Goal: Task Accomplishment & Management: Manage account settings

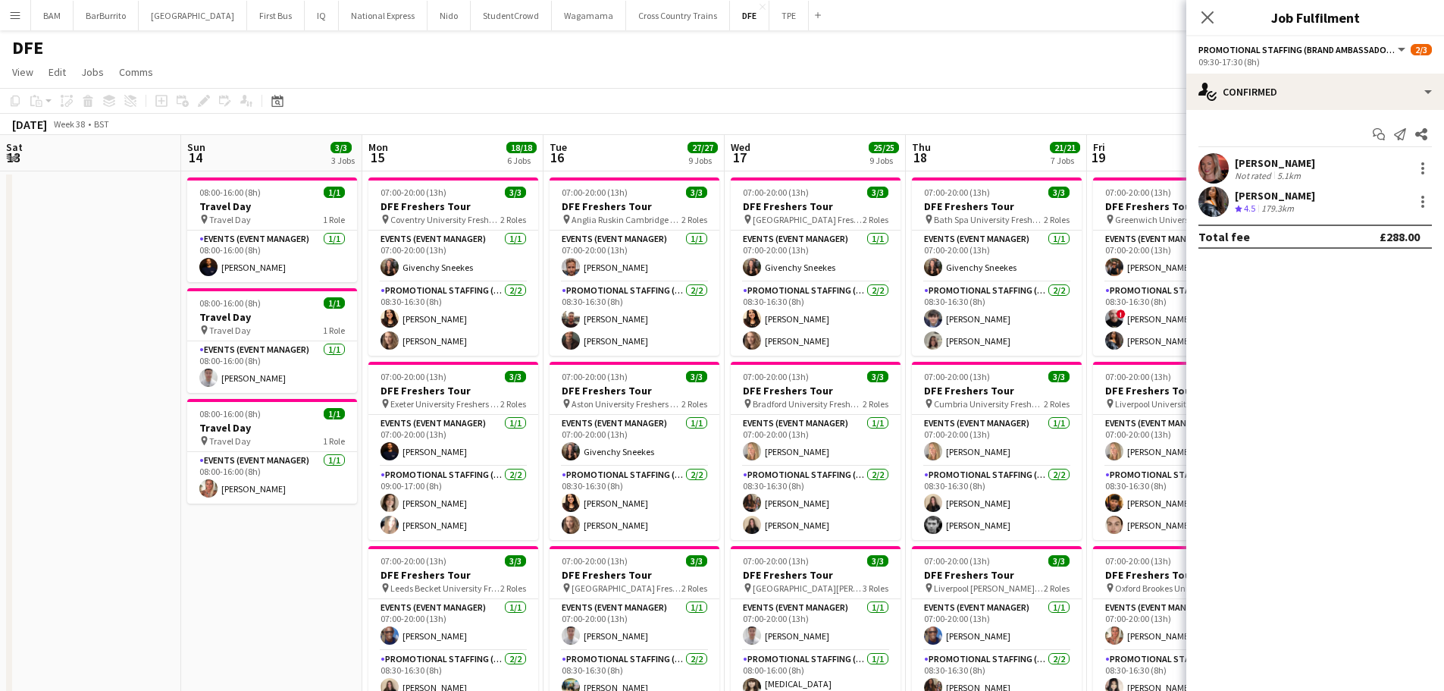
scroll to position [0, 500]
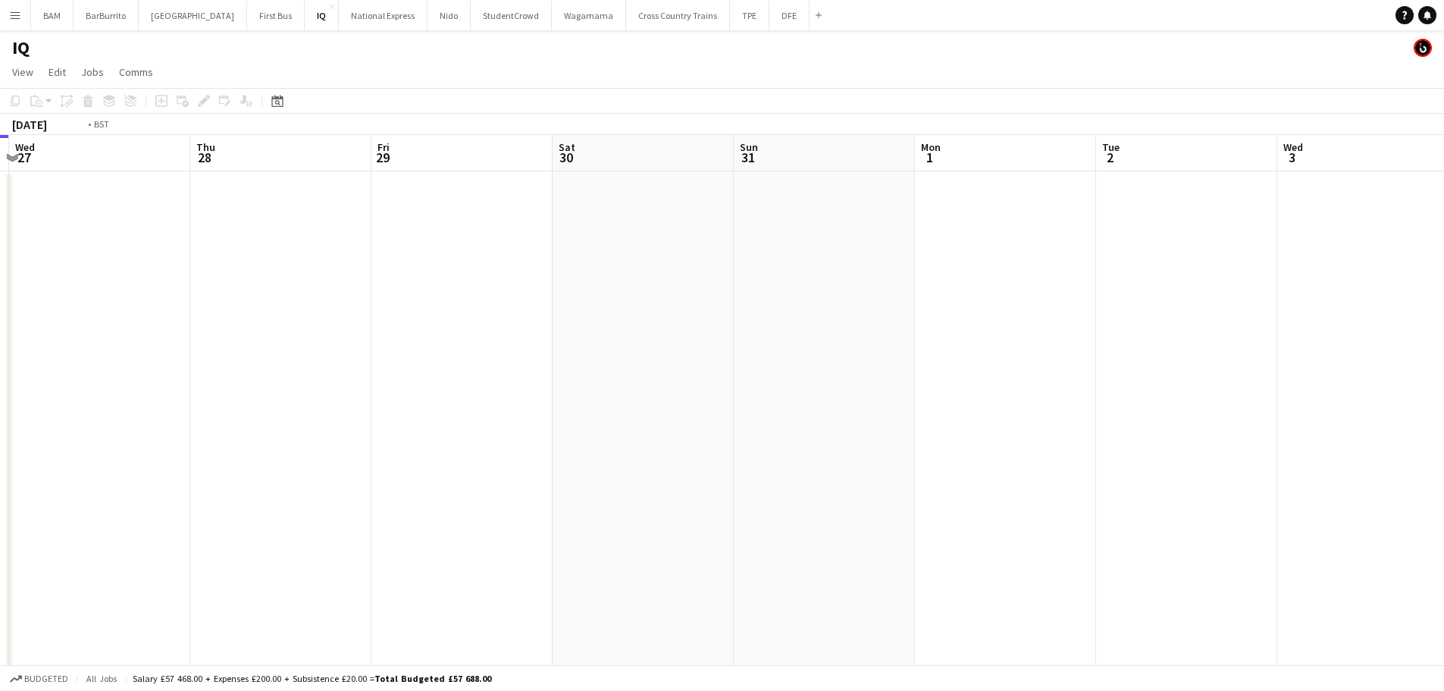
drag, startPoint x: 662, startPoint y: 170, endPoint x: 1321, endPoint y: 238, distance: 663.0
click at [1321, 238] on app-calendar-viewport "Mon 25 Tue 26 Wed 27 Thu 28 Fri 29 Sat 30 Sun 31 Mon 1 Tue 2 Wed 3 Thu 4 Fri 5 …" at bounding box center [722, 532] width 1444 height 794
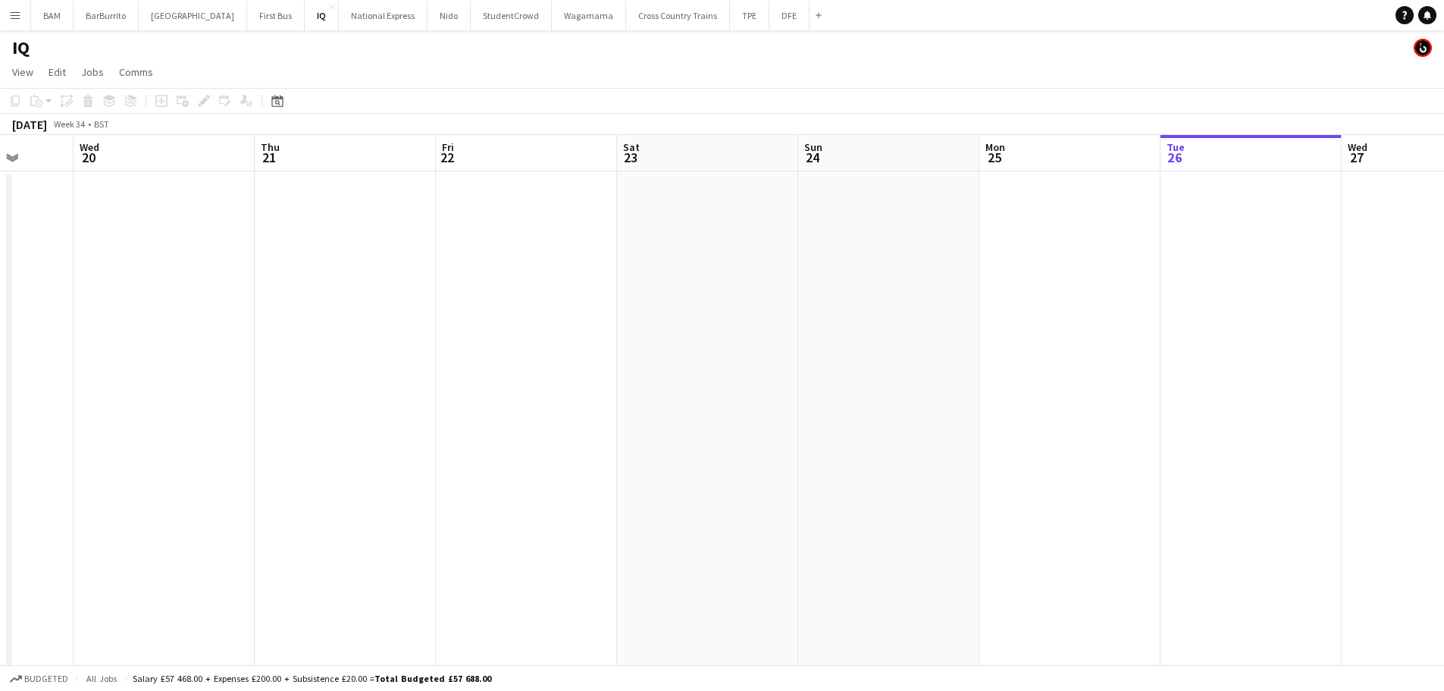
drag, startPoint x: 617, startPoint y: 227, endPoint x: 119, endPoint y: 210, distance: 498.3
click at [0, 205] on html "Menu Boards Boards Boards All jobs Status Workforce Workforce My Workforce Recr…" at bounding box center [722, 477] width 1444 height 954
drag, startPoint x: 1038, startPoint y: 277, endPoint x: 254, endPoint y: 223, distance: 785.7
click at [300, 229] on app-calendar-viewport "Fri 22 Sat 23 Sun 24 Mon 25 Tue 26 Wed 27 Thu 28 Fri 29 Sat 30 Sun 31 Mon 1 Tue…" at bounding box center [722, 532] width 1444 height 794
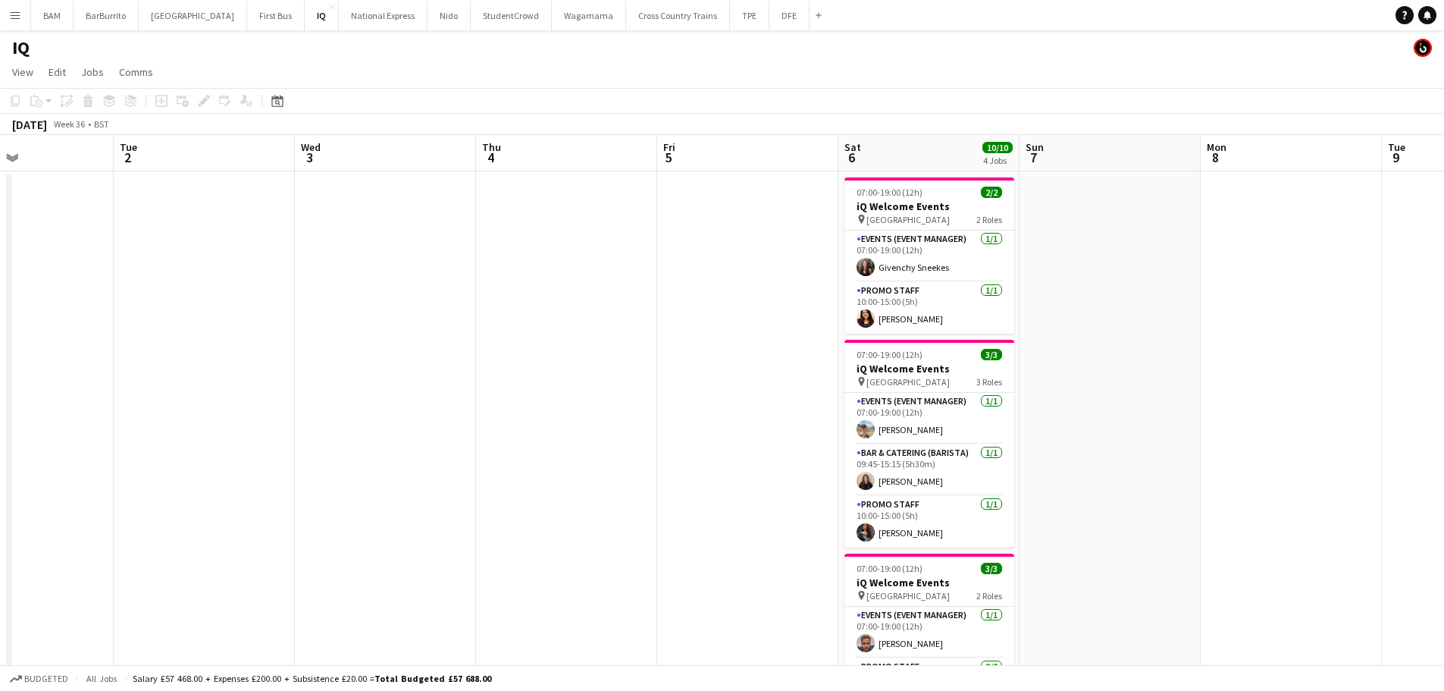
drag, startPoint x: 469, startPoint y: 246, endPoint x: 1032, endPoint y: 292, distance: 564.4
click at [436, 241] on app-calendar-viewport "Sat 30 Sun 31 Mon 1 Tue 2 Wed 3 Thu 4 Fri 5 Sat 6 10/10 4 Jobs Sun 7 Mon 8 Tue …" at bounding box center [722, 532] width 1444 height 794
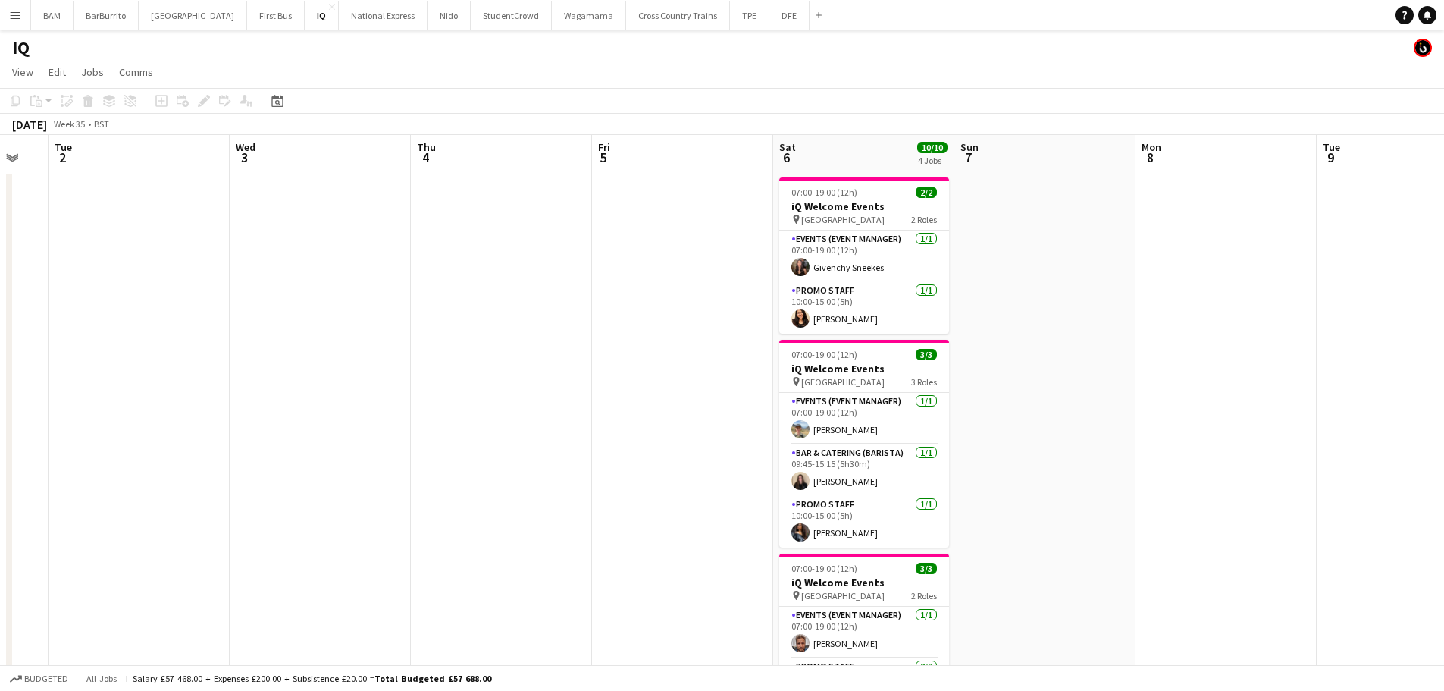
scroll to position [0, 723]
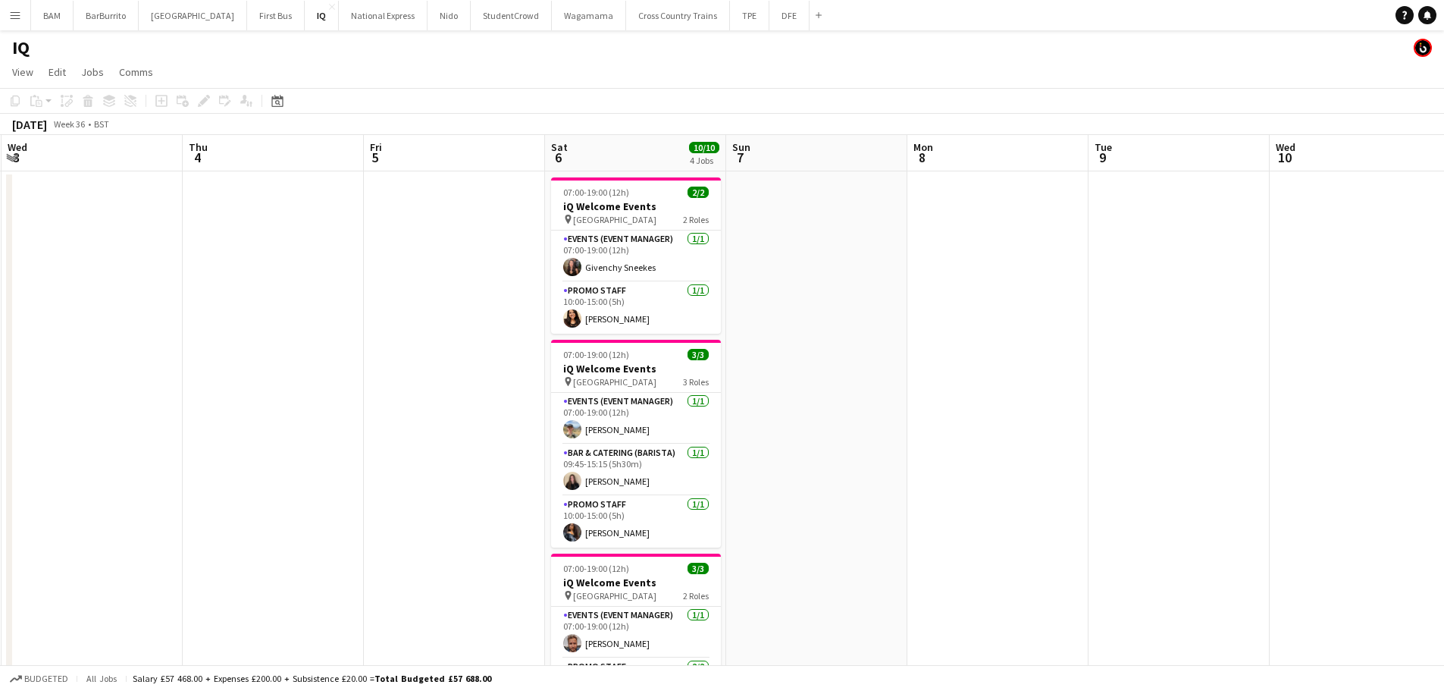
drag, startPoint x: 1171, startPoint y: 315, endPoint x: 958, endPoint y: 301, distance: 213.5
click at [958, 301] on app-calendar-viewport "Sat 30 Sun 31 Mon 1 Tue 2 Wed 3 Thu 4 Fri 5 Sat 6 10/10 4 Jobs Sun 7 Mon 8 Tue …" at bounding box center [722, 532] width 1444 height 794
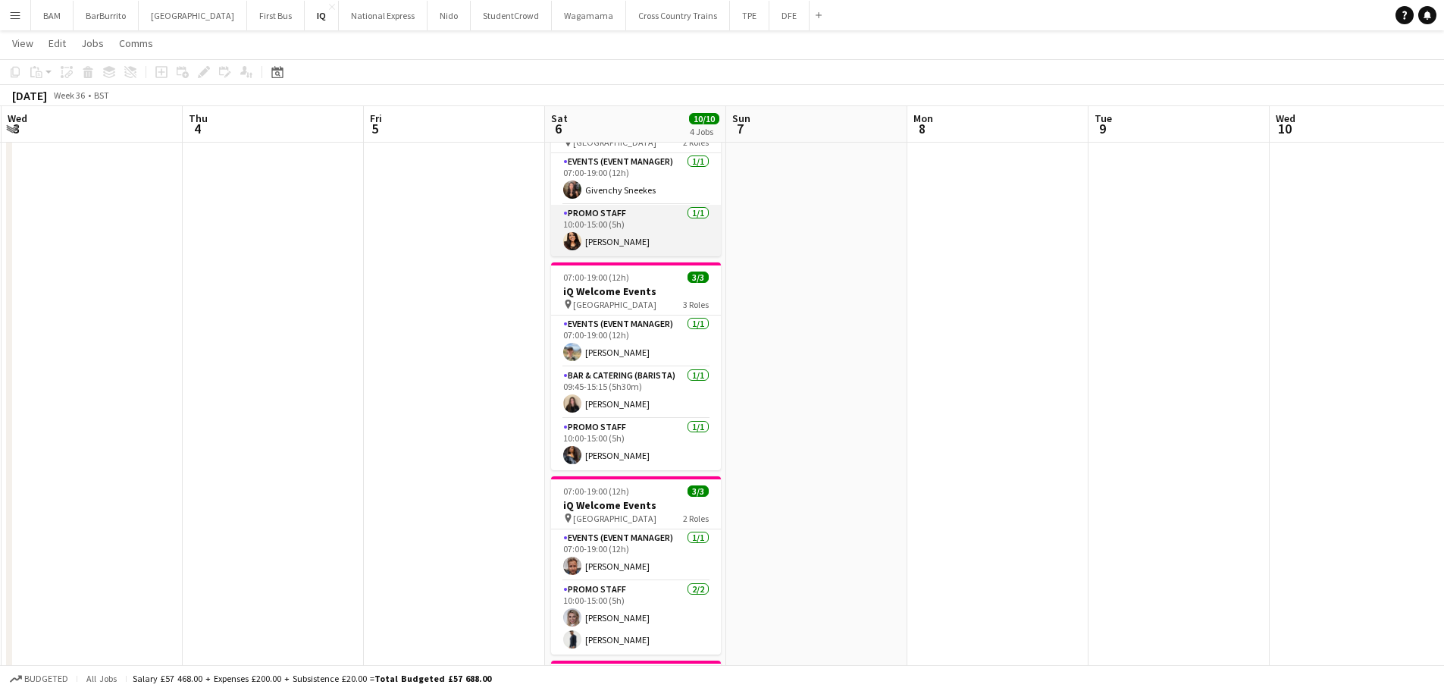
click at [660, 249] on app-card-role "Promo Staff 1/1 10:00-15:00 (5h) kiren chanchal" at bounding box center [636, 231] width 170 height 52
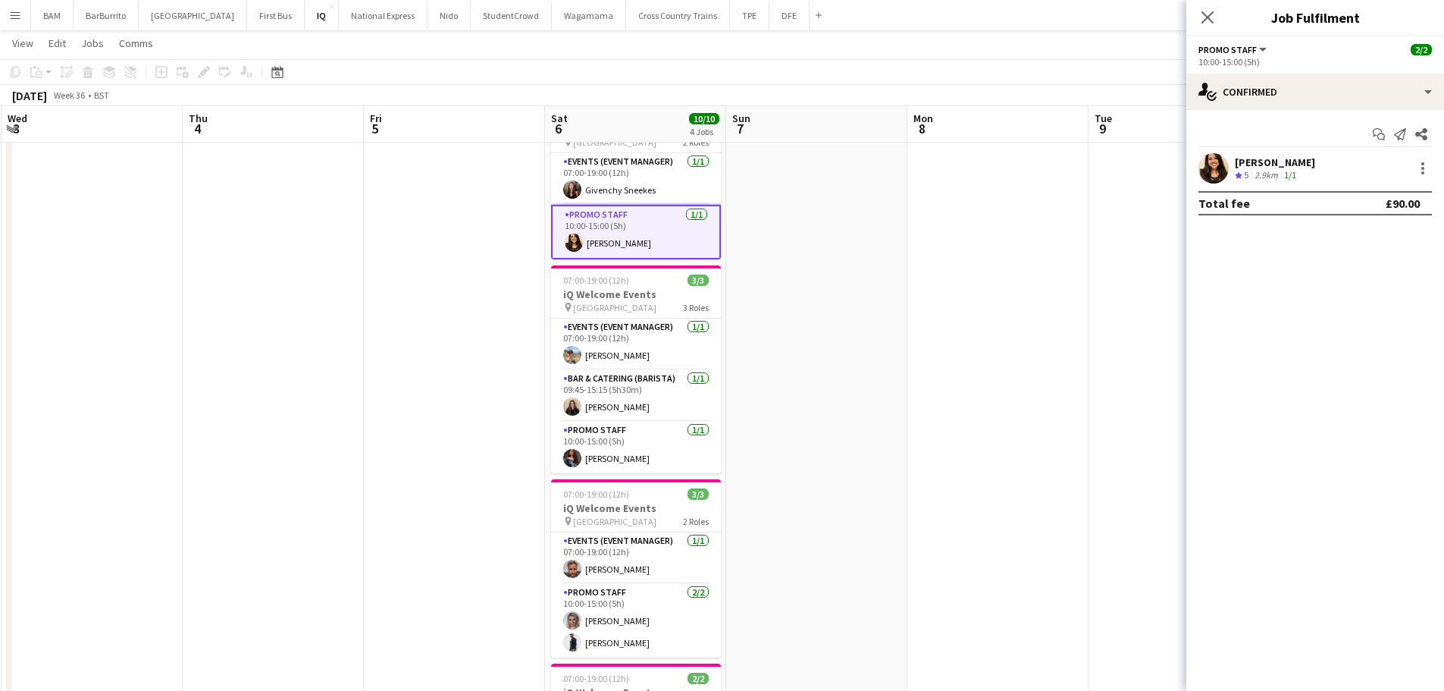
click at [846, 67] on app-toolbar "Copy Paste Paste Ctrl+V Paste with crew Ctrl+Shift+V Paste linked Job Delete Gr…" at bounding box center [722, 72] width 1444 height 26
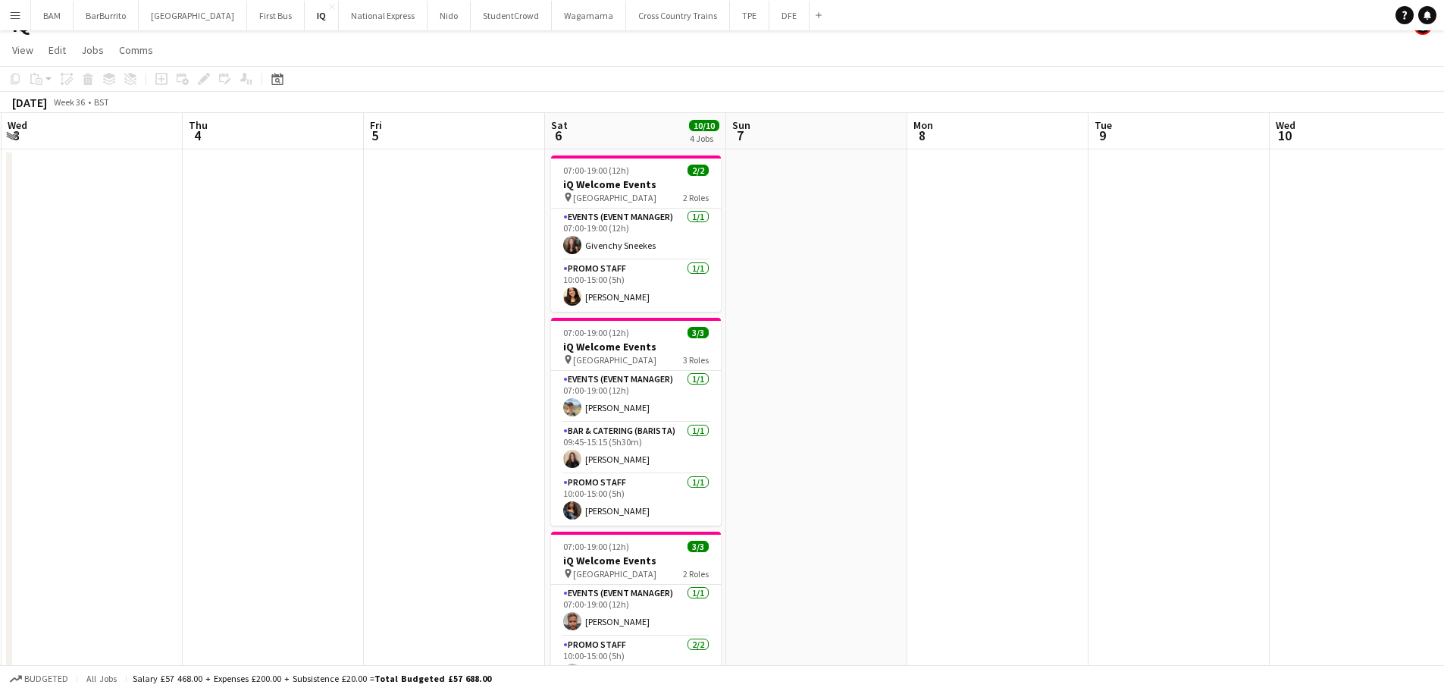
scroll to position [0, 0]
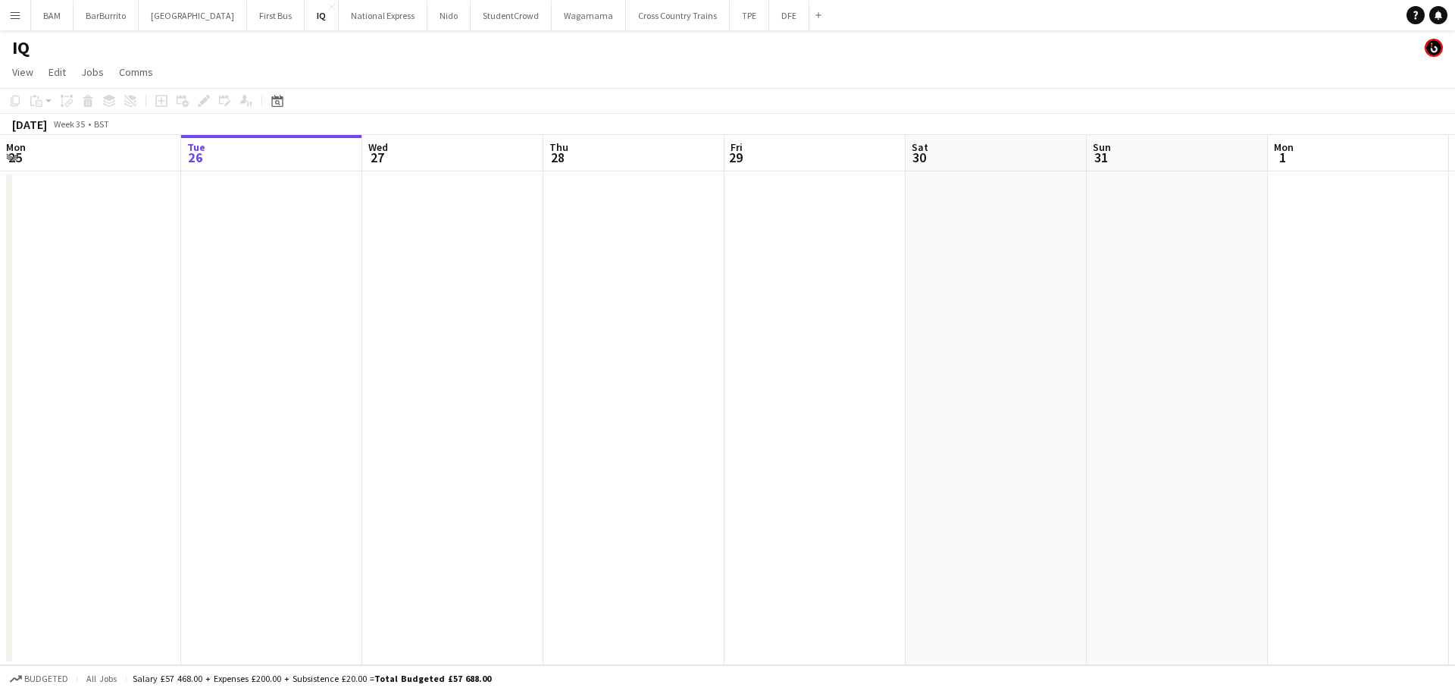
click at [20, 9] on app-icon "Menu" at bounding box center [15, 15] width 12 height 12
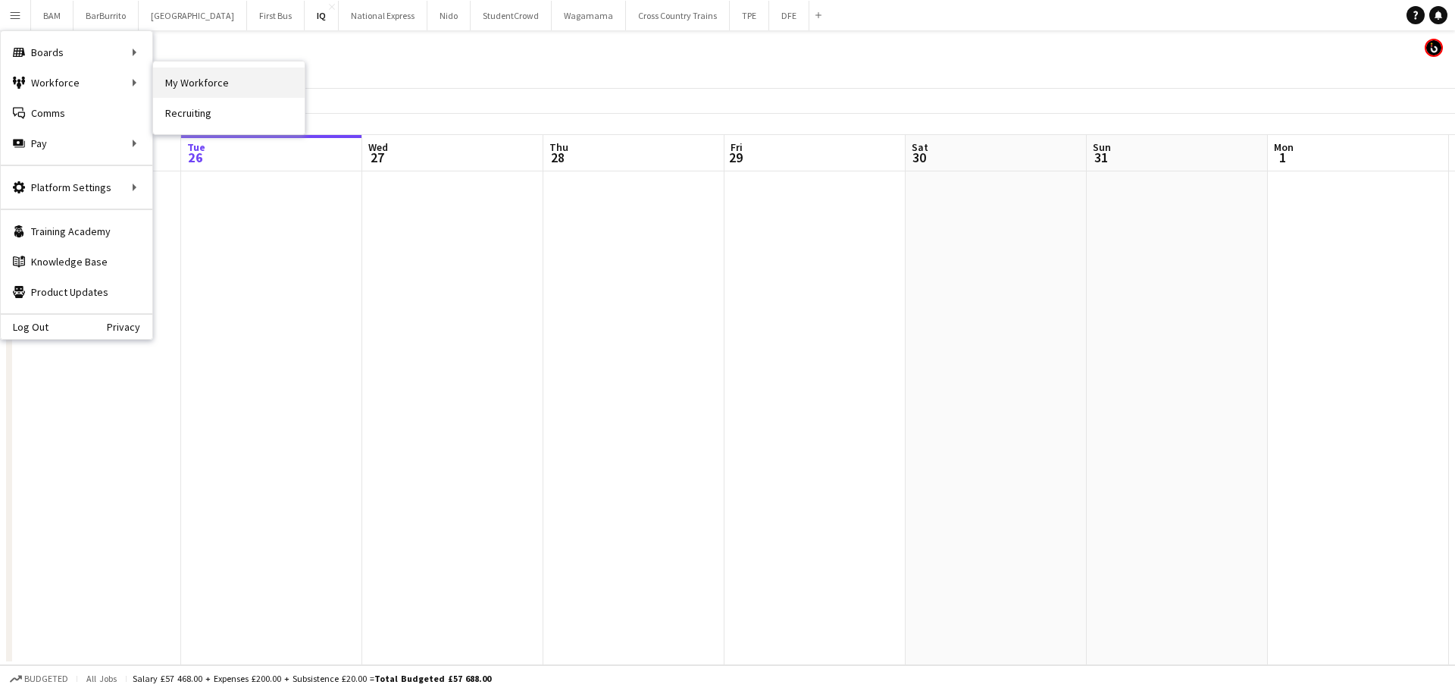
click at [196, 86] on link "My Workforce" at bounding box center [229, 82] width 152 height 30
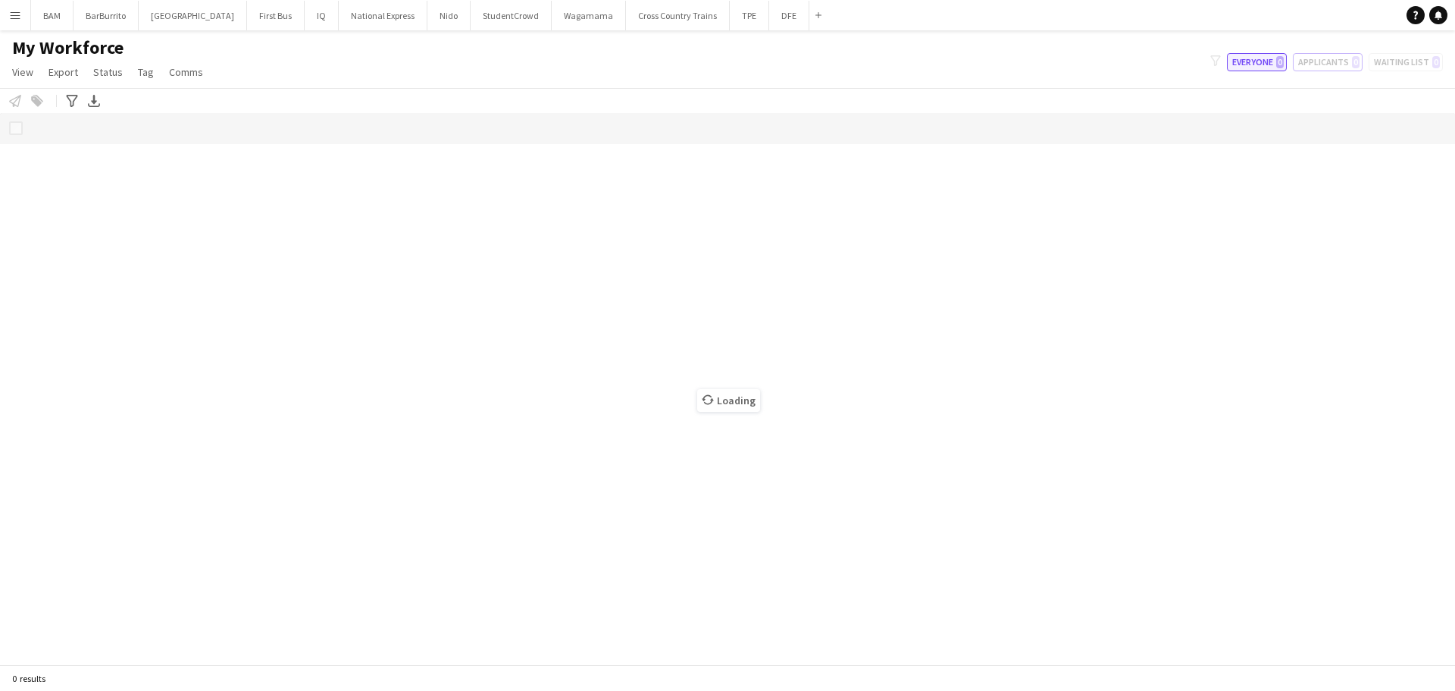
click at [1322, 66] on button "Applicants 0" at bounding box center [1328, 62] width 70 height 18
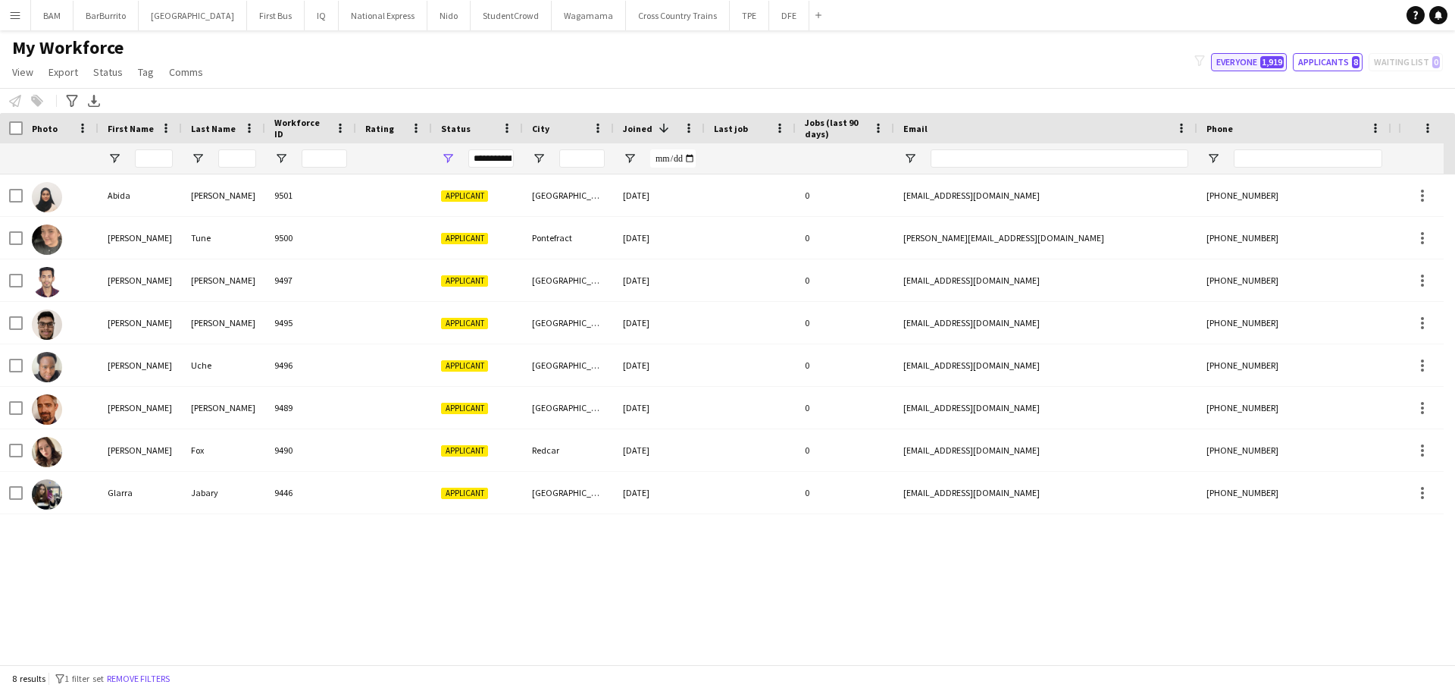
click at [1239, 67] on button "Everyone 1,919" at bounding box center [1249, 62] width 76 height 18
type input "**********"
